Goal: Task Accomplishment & Management: Manage account settings

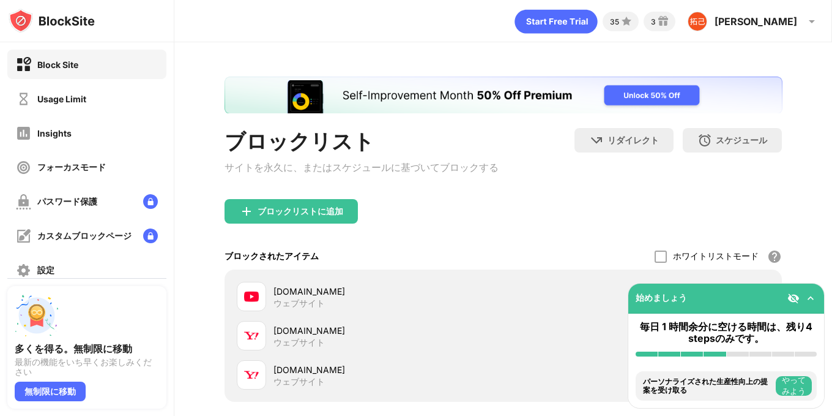
scroll to position [122, 0]
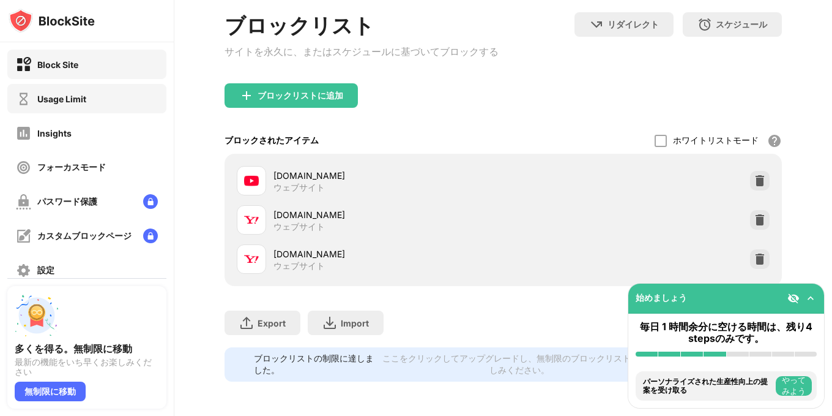
click at [75, 102] on div "Usage Limit" at bounding box center [61, 99] width 49 height 10
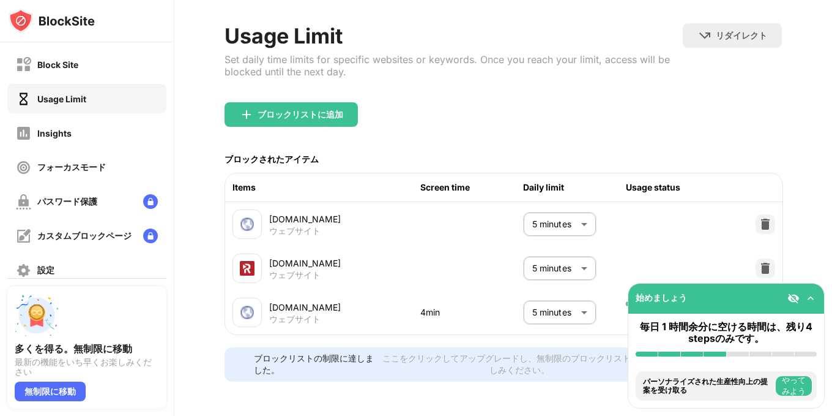
scroll to position [68, 0]
click at [526, 305] on body "Block Site Usage Limit Insights フォーカスモード パスワード保護 カスタムブロックページ 設定 情報 ブロッキング 多くを得る…" at bounding box center [416, 208] width 832 height 416
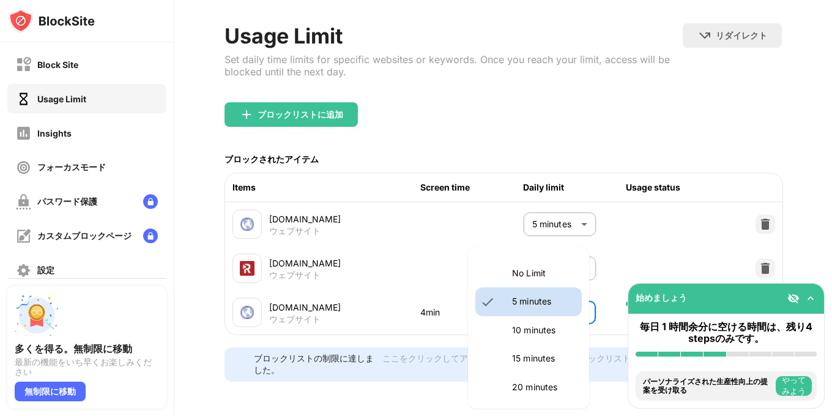
click at [518, 332] on p "10 minutes" at bounding box center [543, 329] width 62 height 13
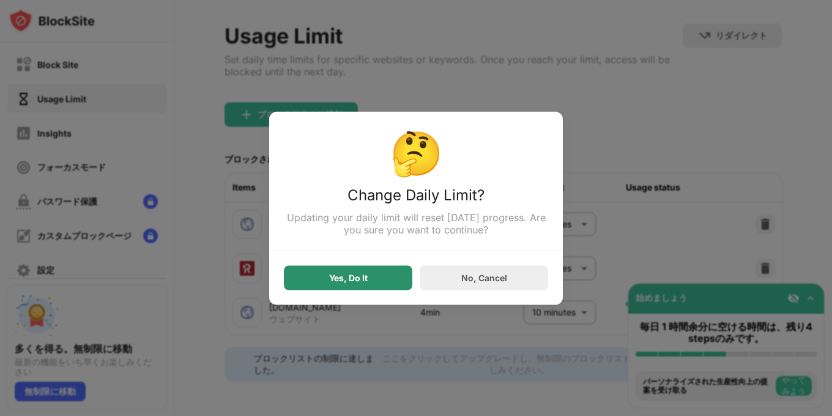
click at [357, 288] on div "Yes, Do It" at bounding box center [348, 277] width 129 height 24
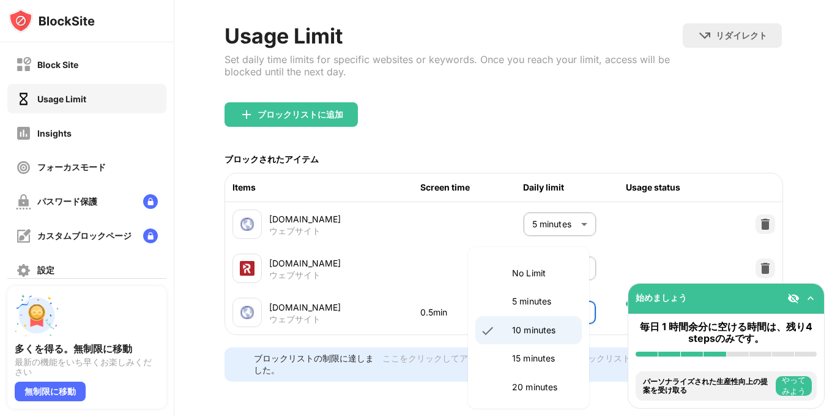
click at [549, 304] on body "Block Site Usage Limit Insights フォーカスモード パスワード保護 カスタムブロックページ 設定 情報 ブロッキング 多くを得る…" at bounding box center [416, 208] width 832 height 416
click at [550, 356] on p "15 minutes" at bounding box center [543, 357] width 62 height 13
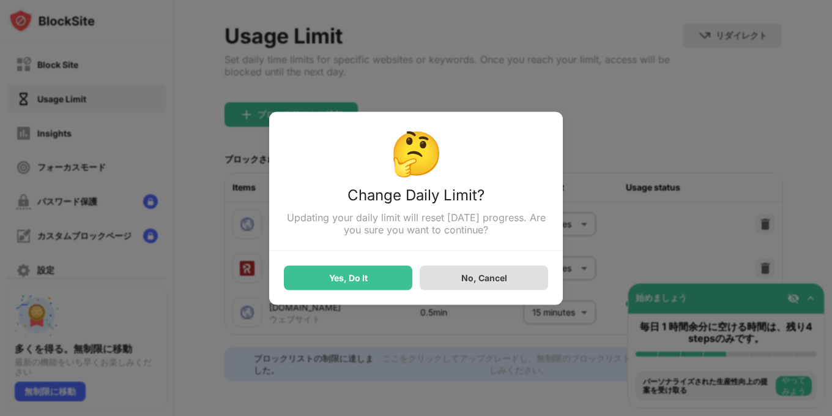
click at [478, 289] on div "No, Cancel" at bounding box center [484, 277] width 129 height 24
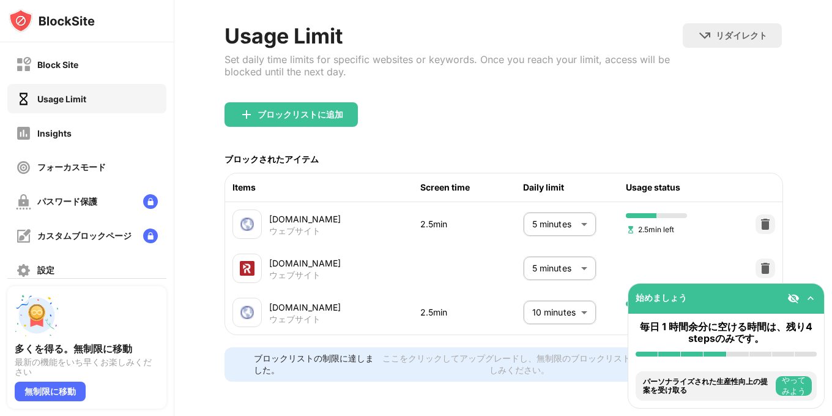
click at [555, 294] on body "Block Site Usage Limit Insights フォーカスモード パスワード保護 カスタムブロックページ 設定 情報 ブロッキング 多くを得る…" at bounding box center [416, 208] width 832 height 416
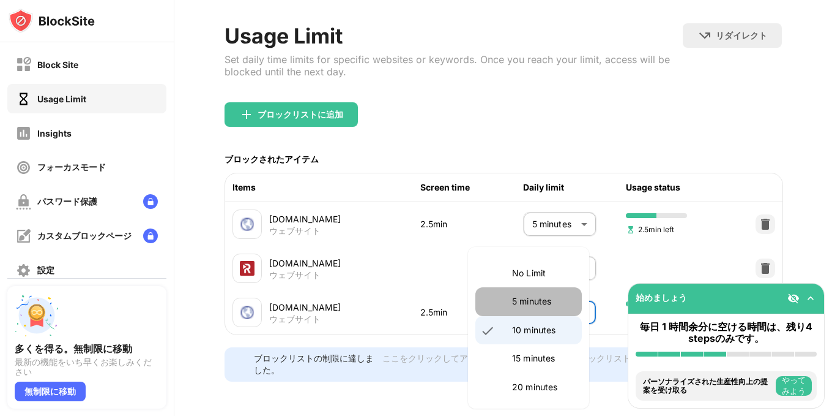
click at [541, 304] on p "5 minutes" at bounding box center [543, 300] width 62 height 13
type input "*"
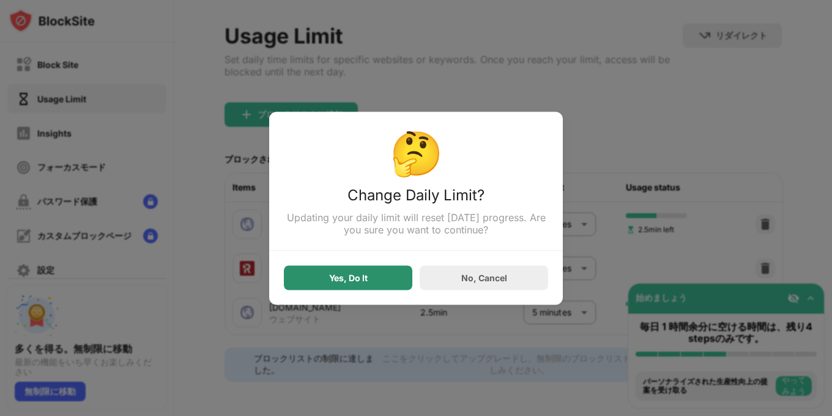
click at [400, 280] on div "Yes, Do It" at bounding box center [348, 277] width 129 height 24
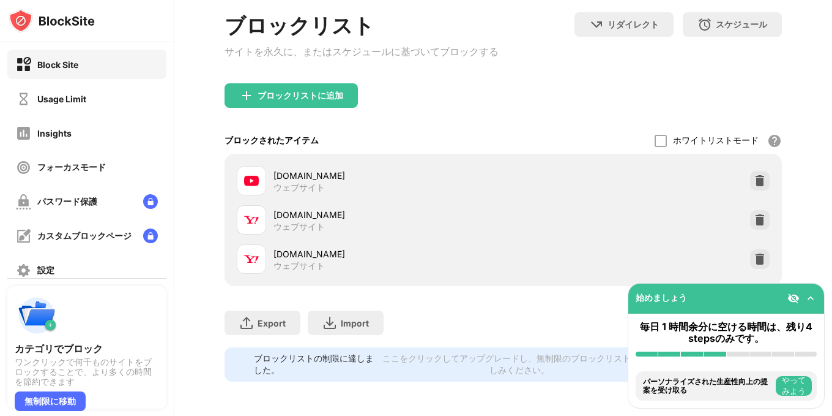
scroll to position [129, 0]
click at [98, 93] on div "Usage Limit" at bounding box center [86, 98] width 159 height 29
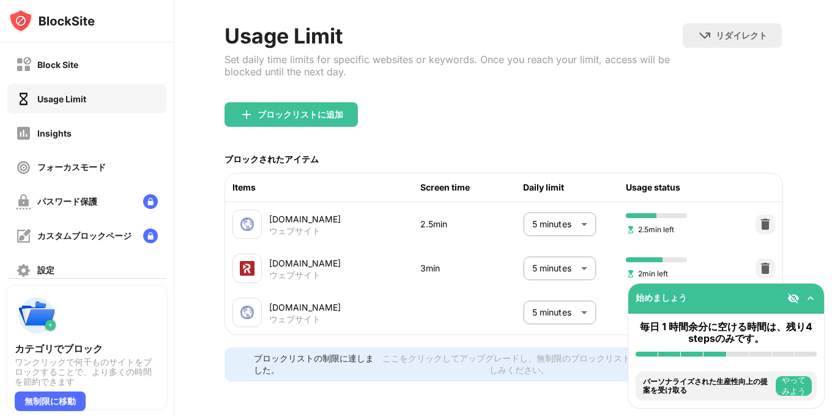
scroll to position [68, 0]
click at [684, 102] on div "ブロックリストに追加" at bounding box center [504, 124] width 558 height 44
click at [812, 303] on img at bounding box center [811, 298] width 12 height 12
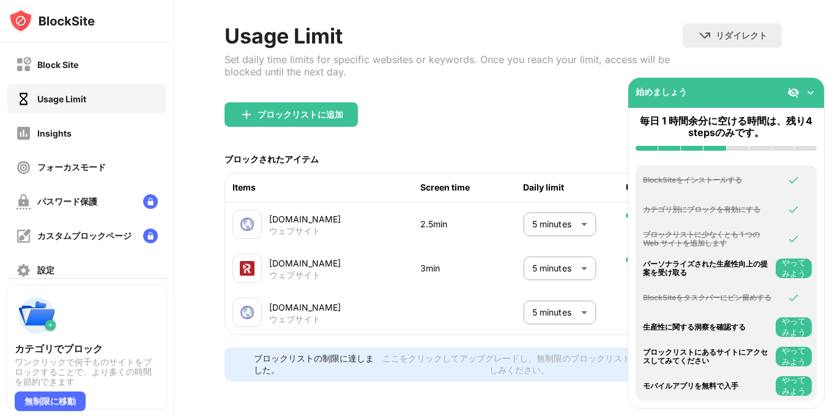
click at [794, 93] on img at bounding box center [794, 92] width 12 height 12
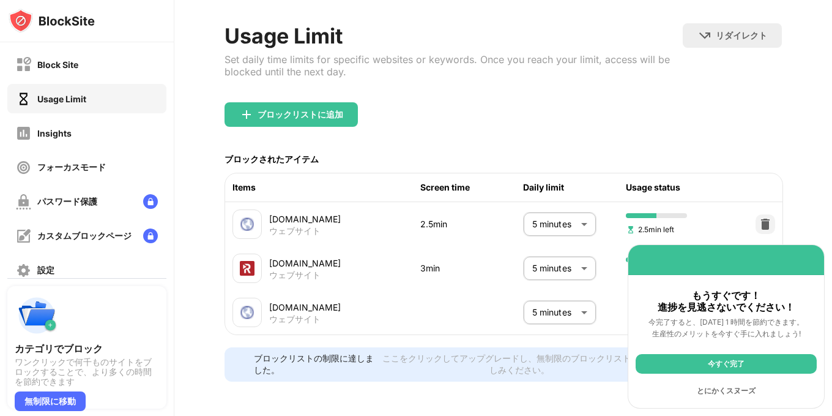
click at [772, 389] on div "とにかくスヌーズ" at bounding box center [726, 391] width 181 height 20
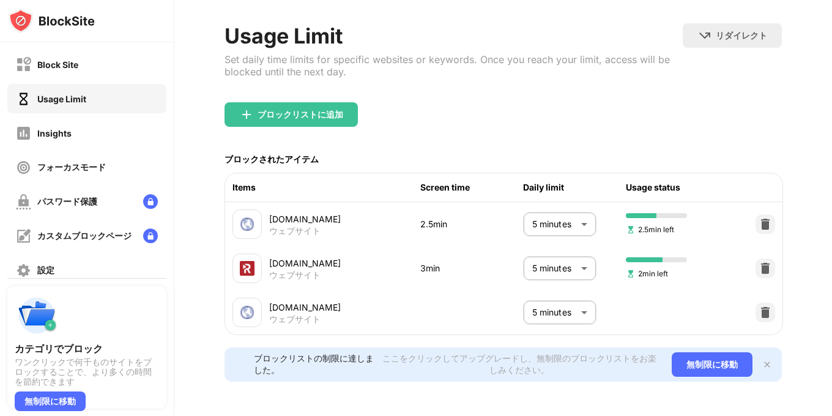
click at [763, 359] on img at bounding box center [768, 364] width 10 height 10
